Goal: Obtain resource: Download file/media

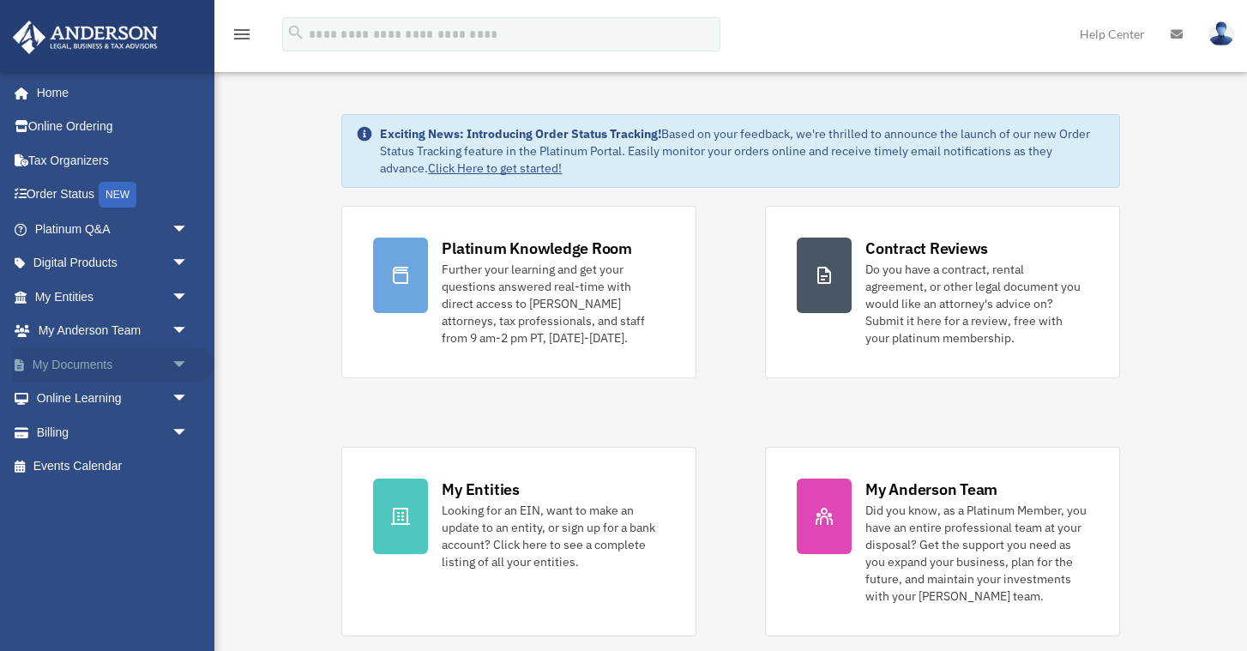
click at [85, 367] on link "My Documents arrow_drop_down" at bounding box center [113, 364] width 202 height 34
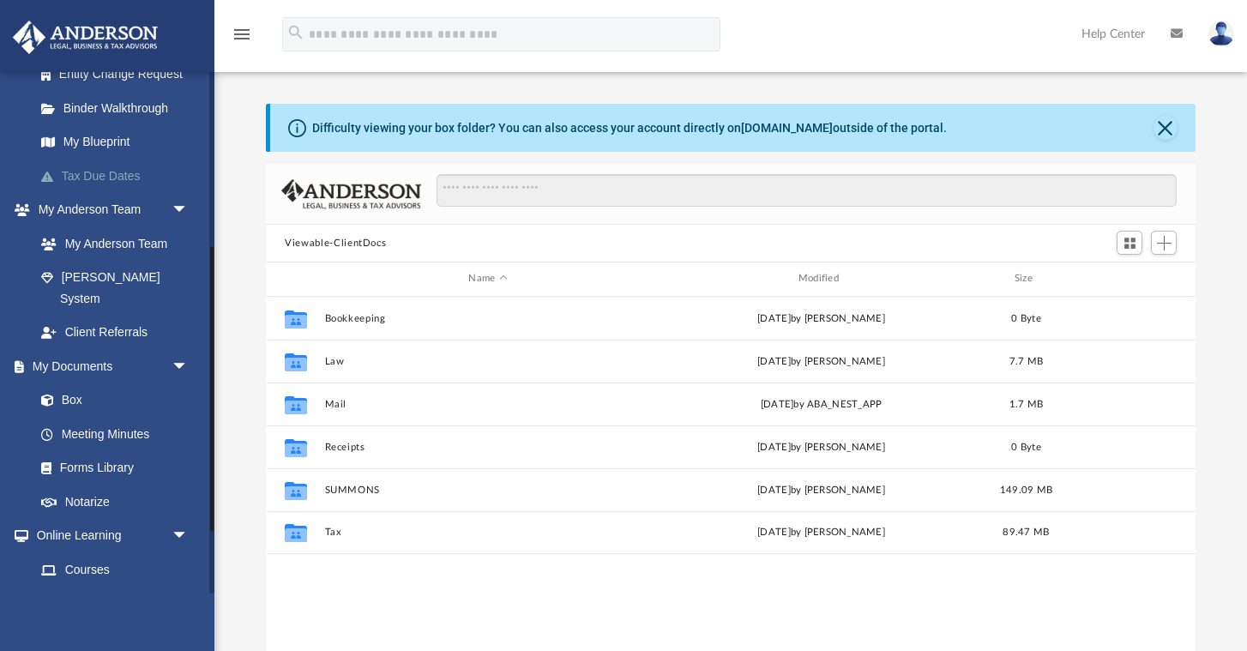
scroll to position [325, 0]
click at [69, 383] on link "Box" at bounding box center [119, 400] width 190 height 34
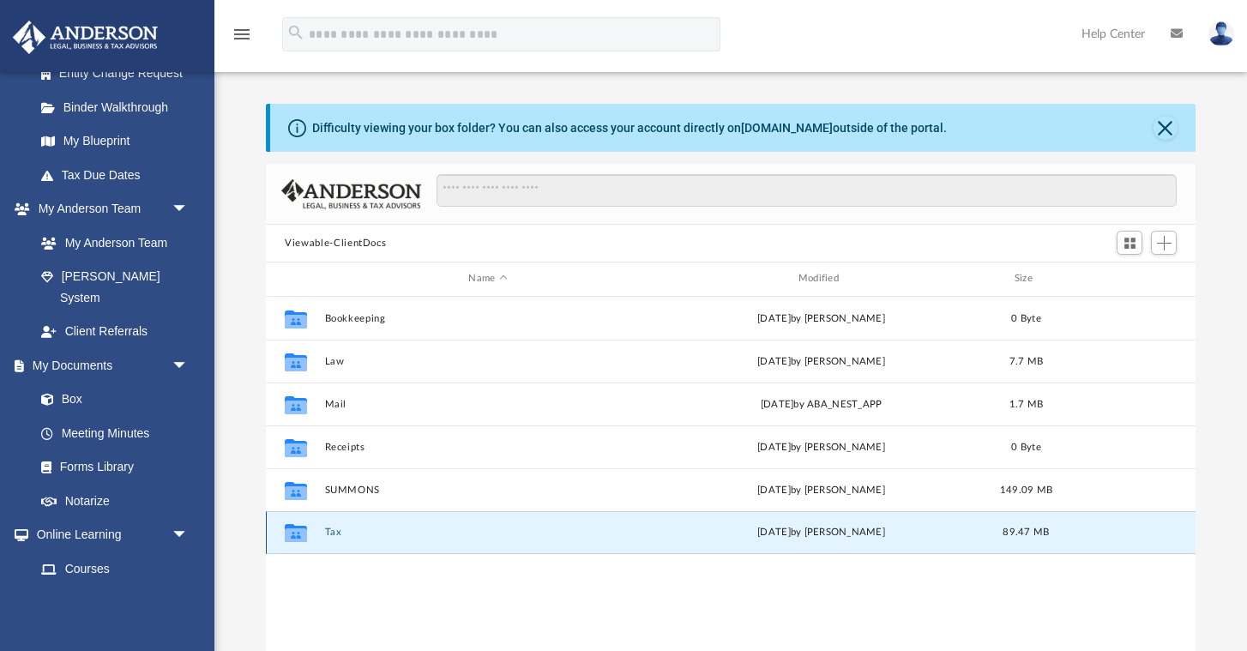
click at [335, 532] on button "Tax" at bounding box center [488, 532] width 326 height 11
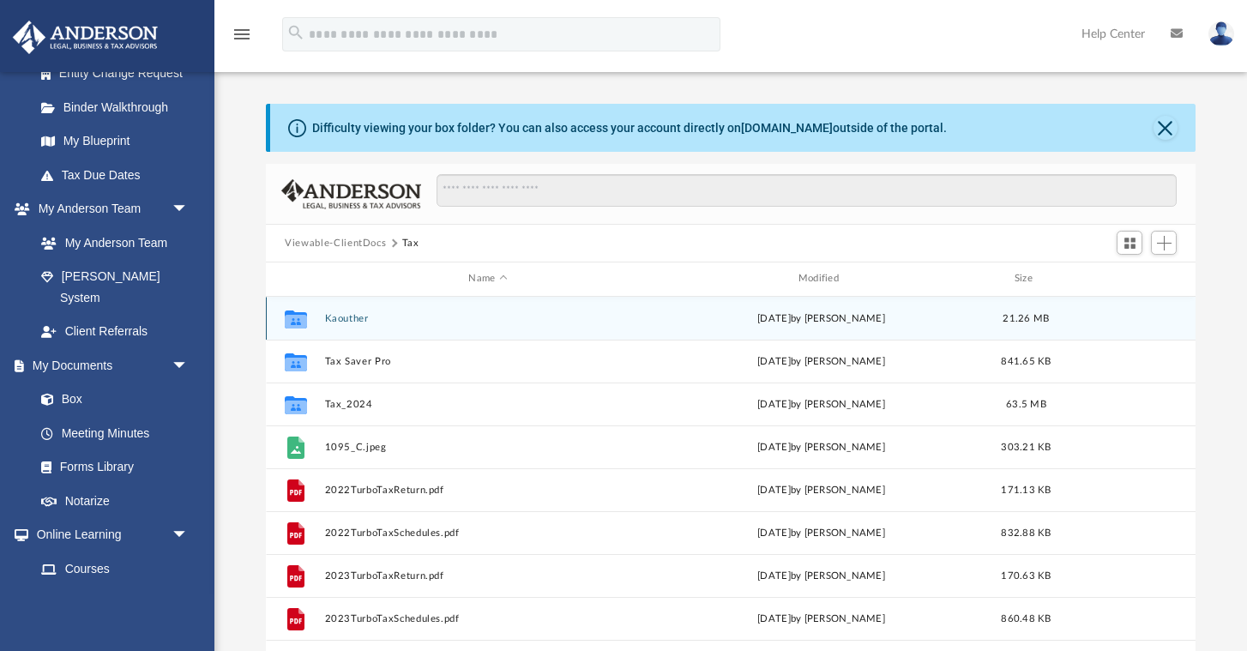
click at [353, 318] on button "Kaouther" at bounding box center [488, 318] width 326 height 11
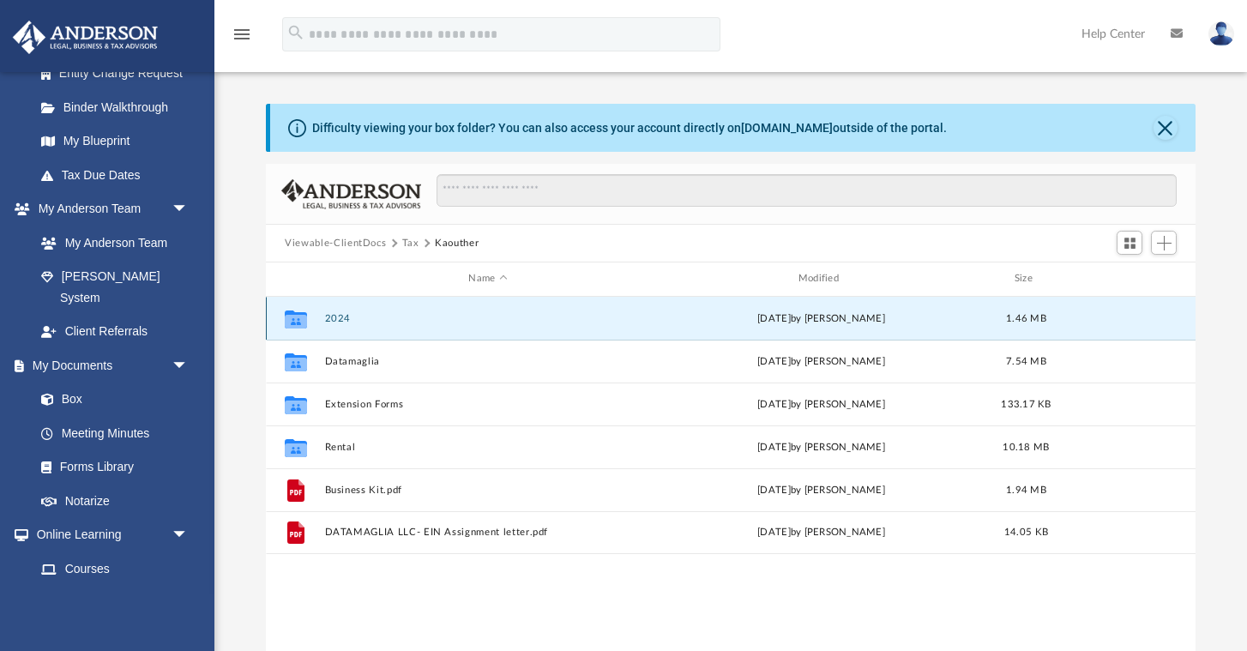
click at [347, 317] on button "2024" at bounding box center [488, 318] width 326 height 11
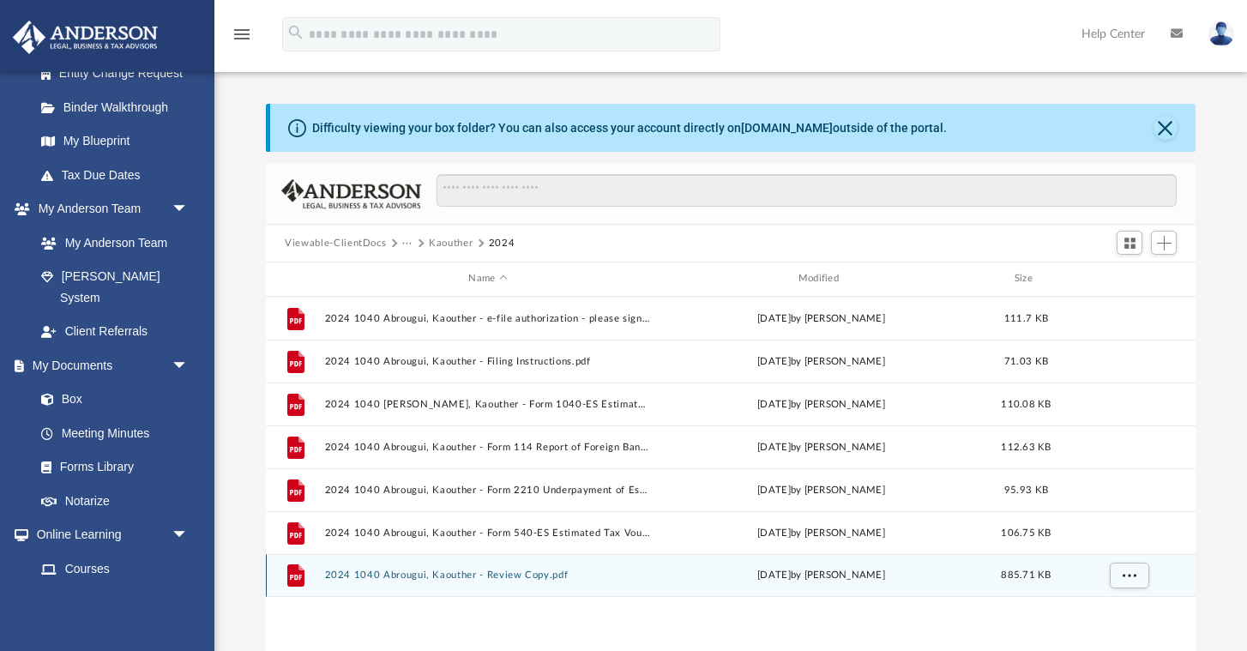
click at [399, 581] on div "File 2024 1040 [PERSON_NAME], Kaouther - Review Copy.pdf [DATE] by [PERSON_NAME…" at bounding box center [731, 575] width 930 height 43
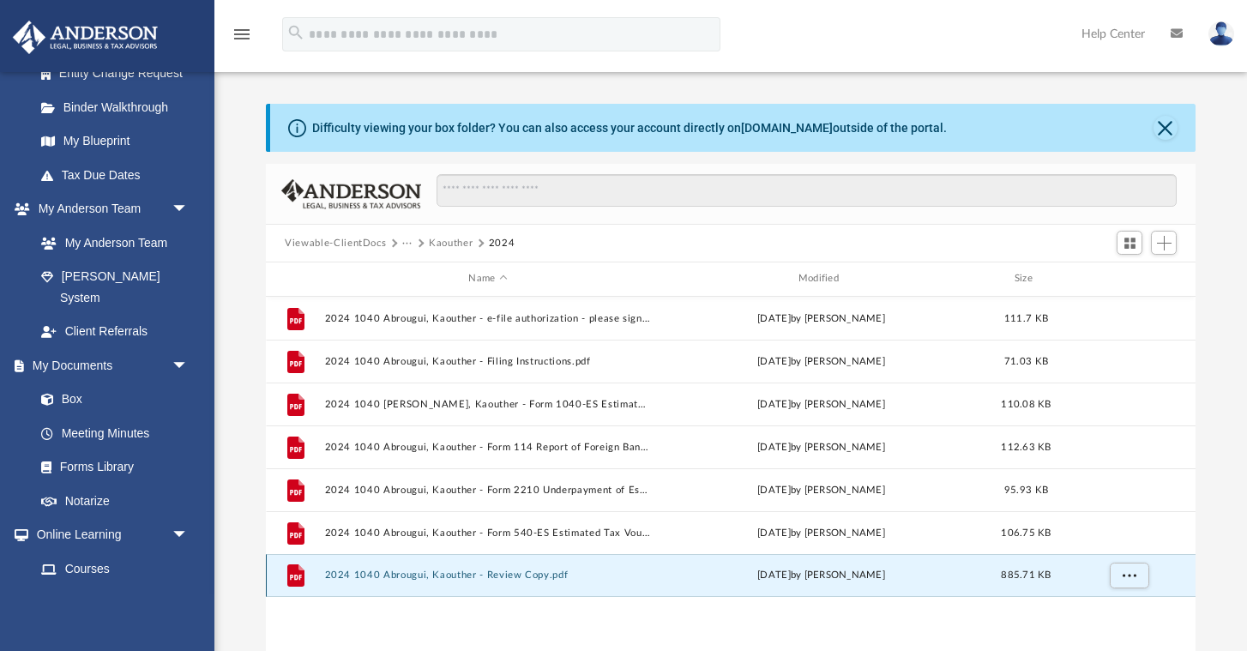
click at [416, 576] on button "2024 1040 Abrougui, Kaouther - Review Copy.pdf" at bounding box center [488, 575] width 326 height 11
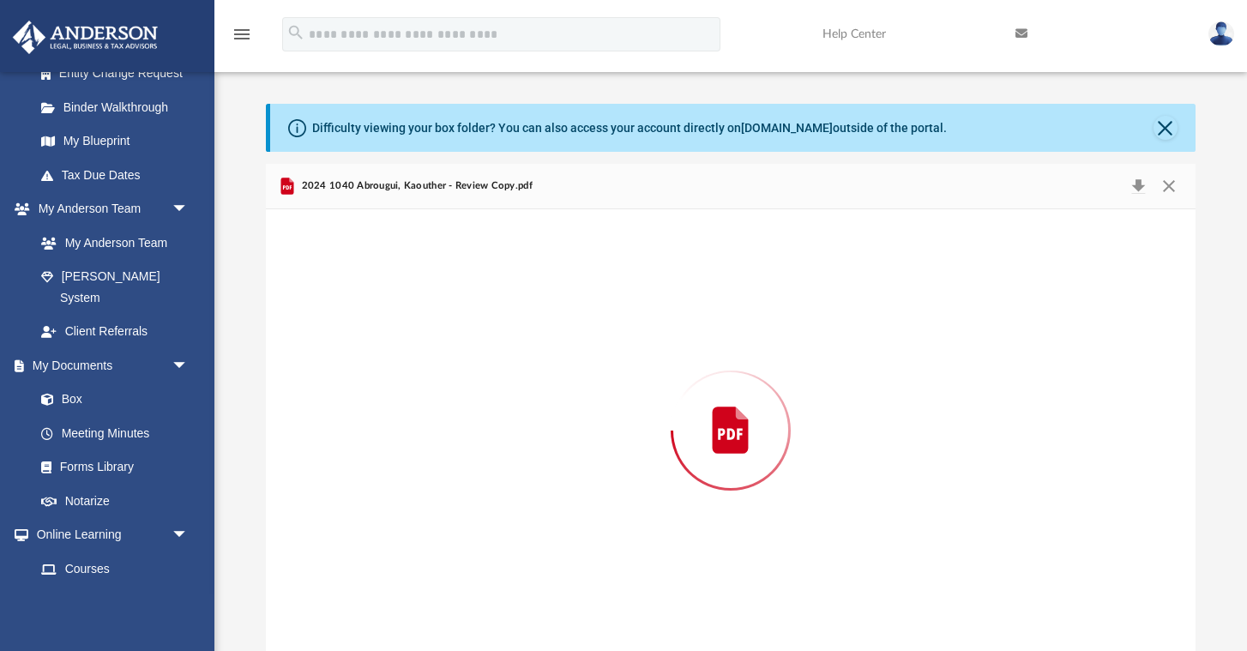
scroll to position [1, 0]
click at [416, 576] on div "Preview" at bounding box center [731, 429] width 930 height 443
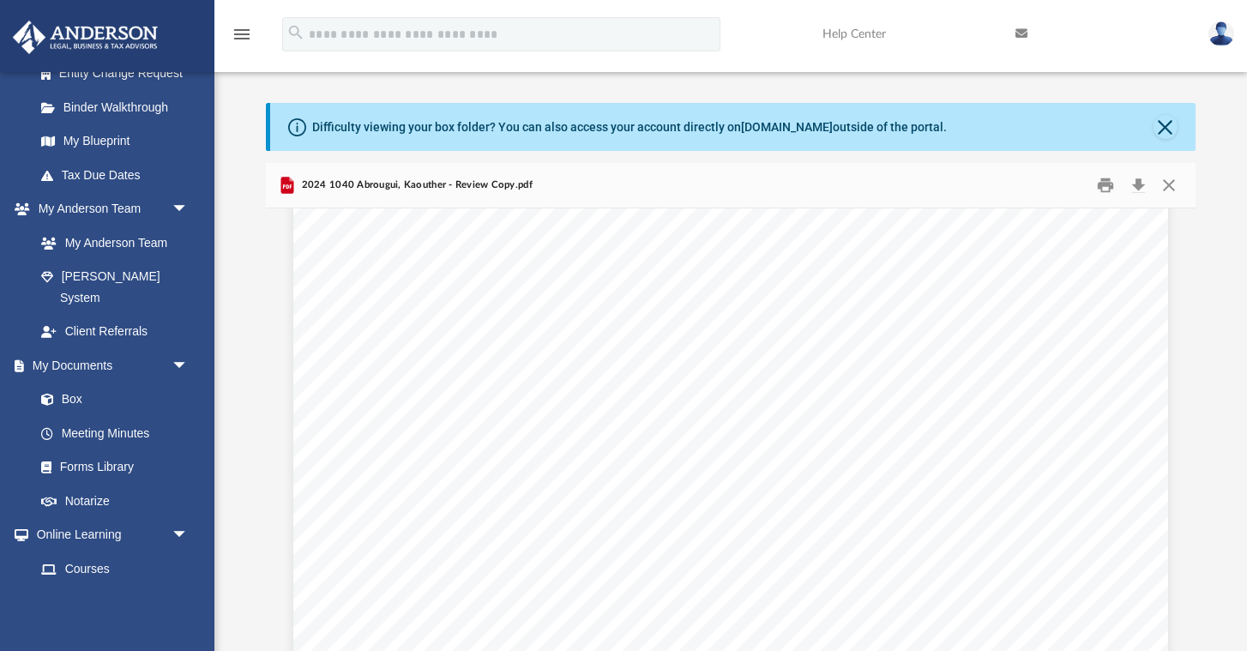
scroll to position [91041, 0]
